Goal: Task Accomplishment & Management: Use online tool/utility

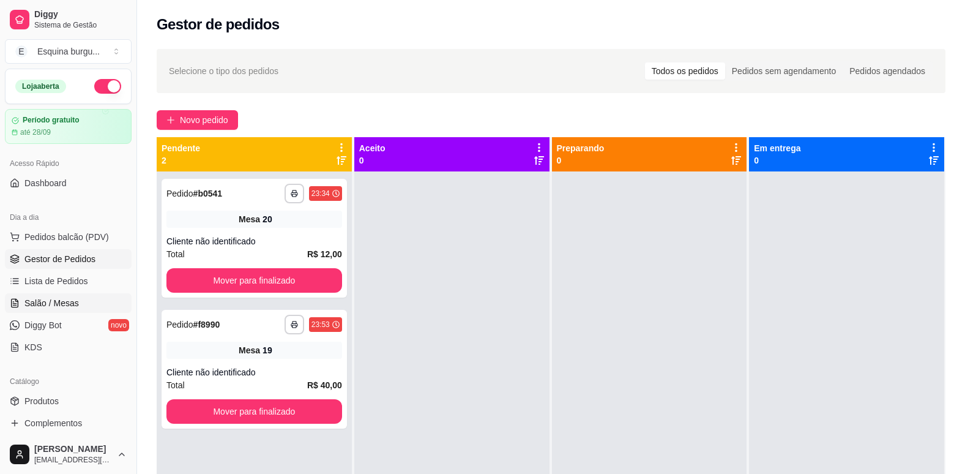
click at [72, 299] on span "Salão / Mesas" at bounding box center [51, 303] width 54 height 12
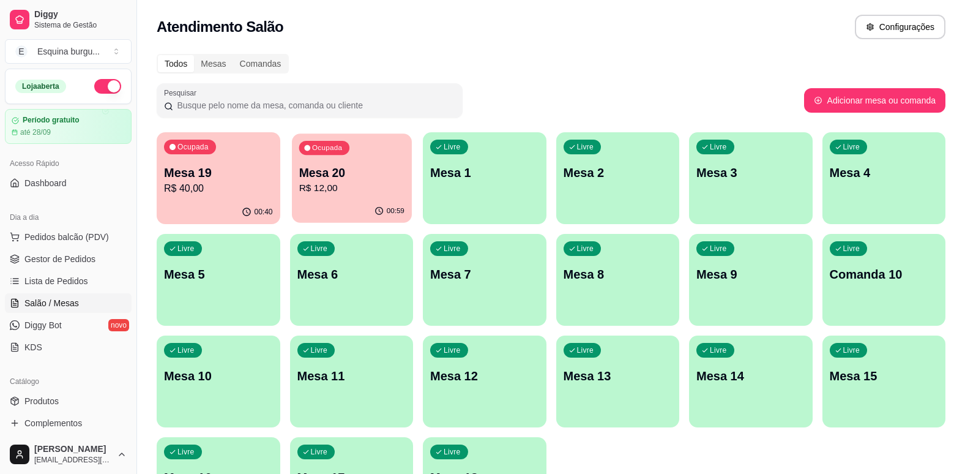
click at [365, 192] on p "R$ 12,00" at bounding box center [351, 188] width 105 height 14
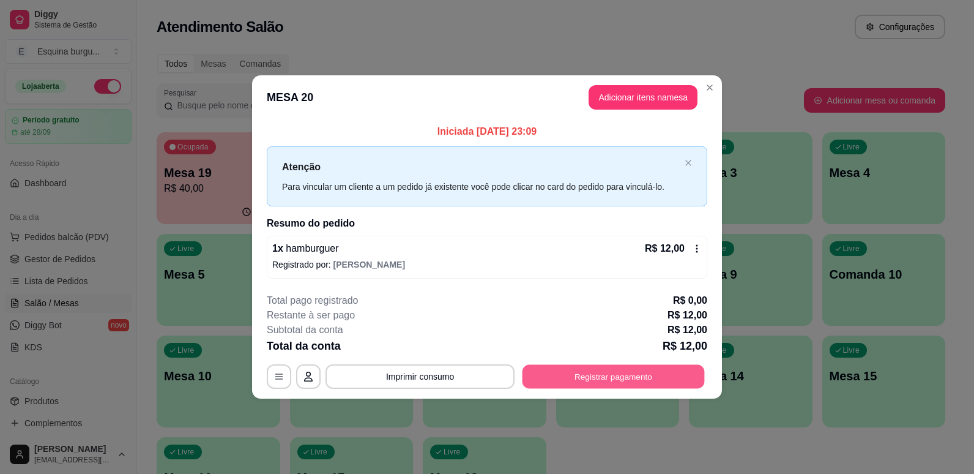
click at [607, 382] on button "Registrar pagamento" at bounding box center [614, 376] width 182 height 24
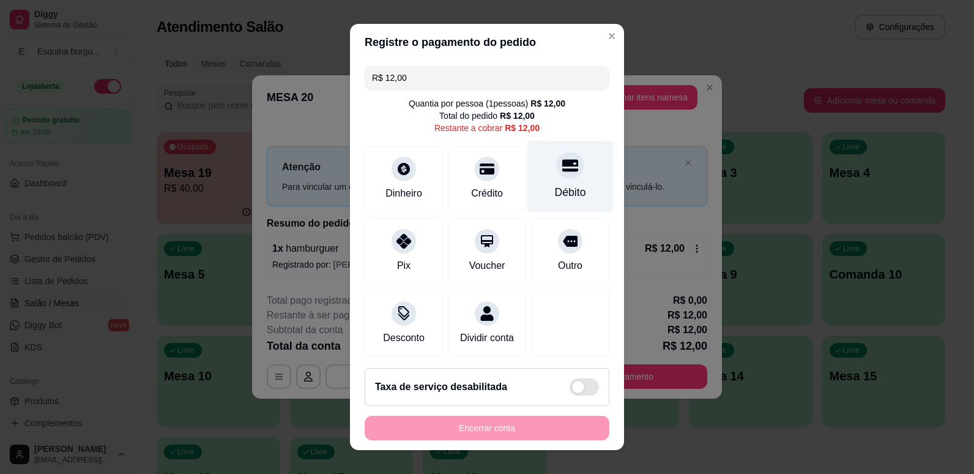
click at [543, 180] on div "Débito" at bounding box center [570, 176] width 86 height 72
type input "R$ 0,00"
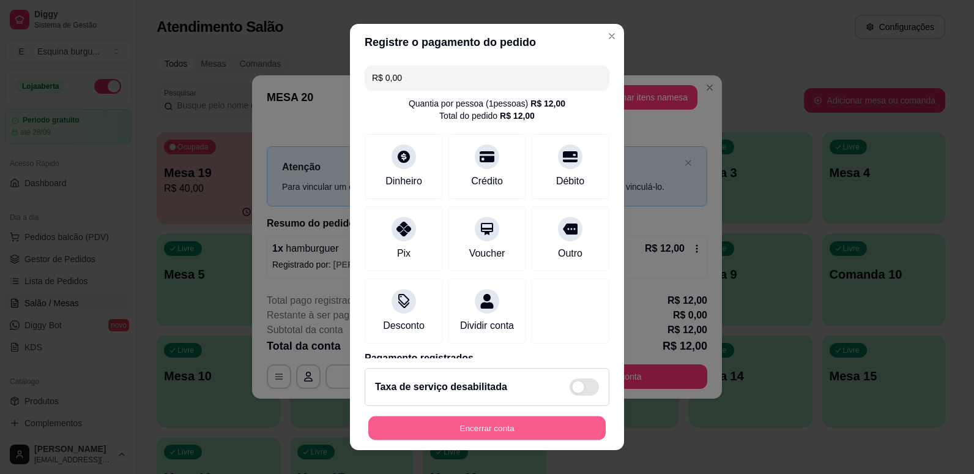
click at [482, 437] on button "Encerrar conta" at bounding box center [486, 428] width 237 height 24
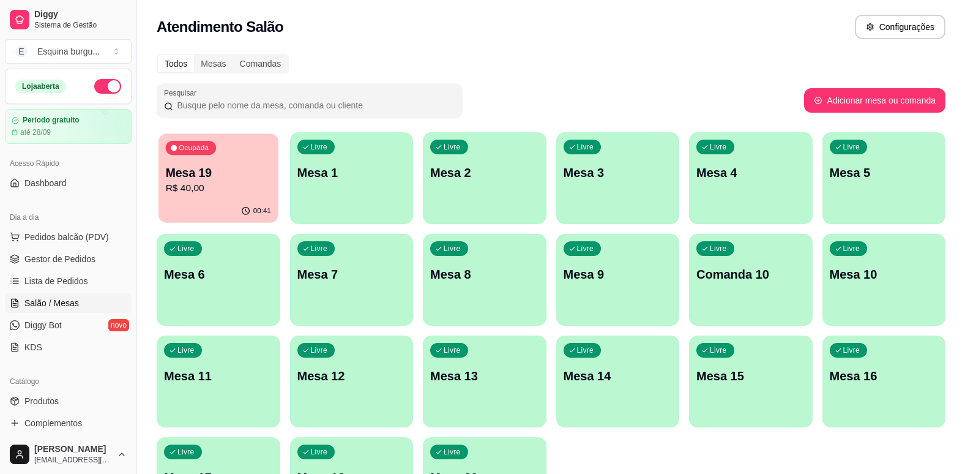
click at [247, 172] on p "Mesa 19" at bounding box center [218, 173] width 105 height 17
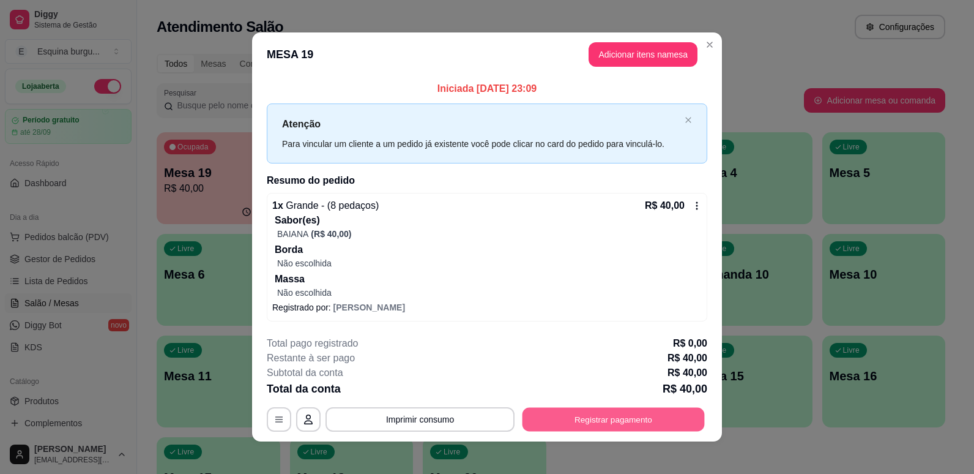
click at [557, 414] on button "Registrar pagamento" at bounding box center [614, 419] width 182 height 24
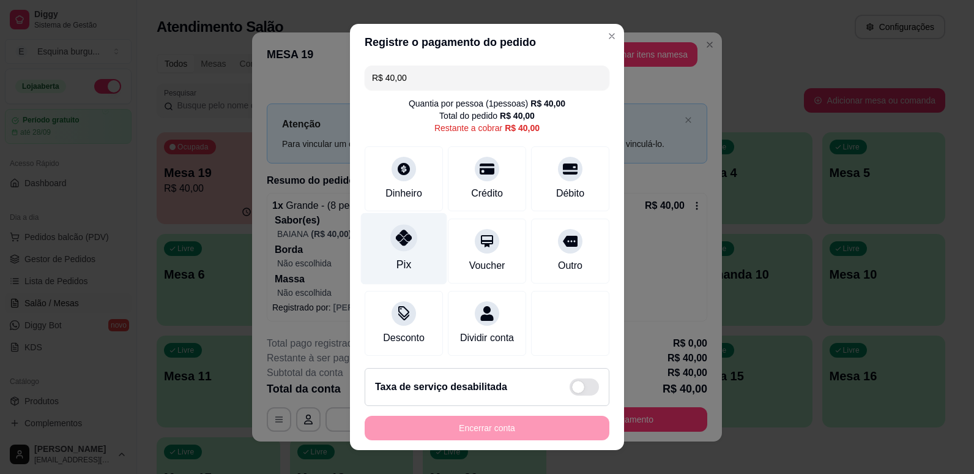
click at [382, 245] on div "Pix" at bounding box center [404, 248] width 86 height 72
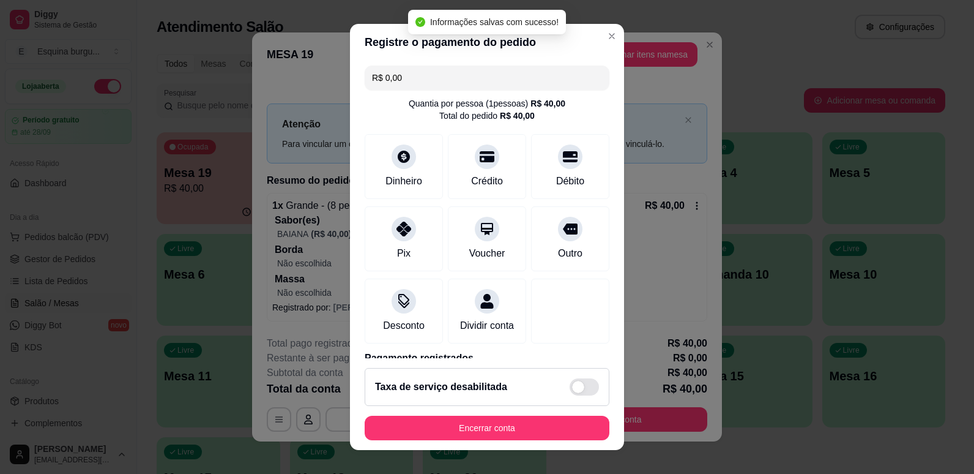
type input "R$ 0,00"
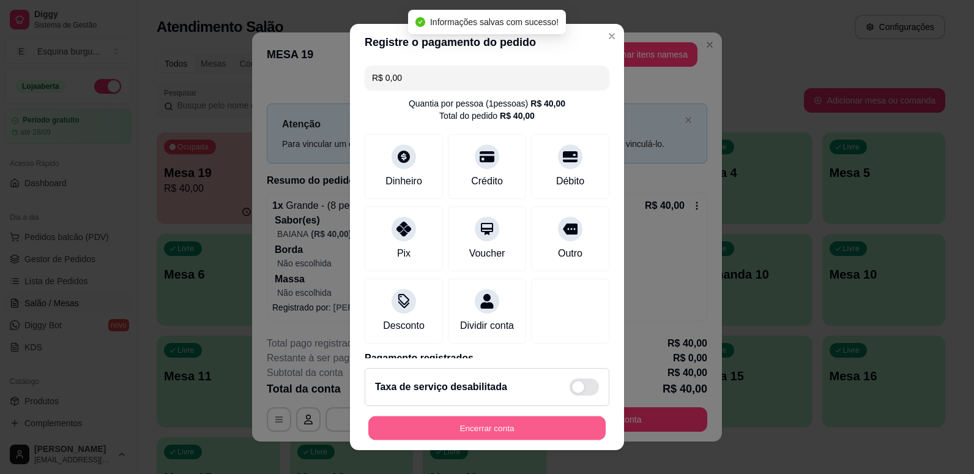
click at [504, 427] on button "Encerrar conta" at bounding box center [486, 428] width 237 height 24
